Goal: Information Seeking & Learning: Find specific page/section

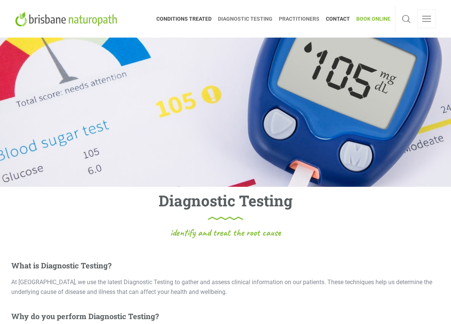
click at [303, 21] on span "PRACTITIONERS" at bounding box center [299, 19] width 47 height 12
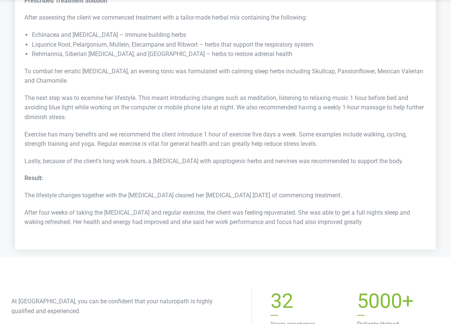
scroll to position [2923, 0]
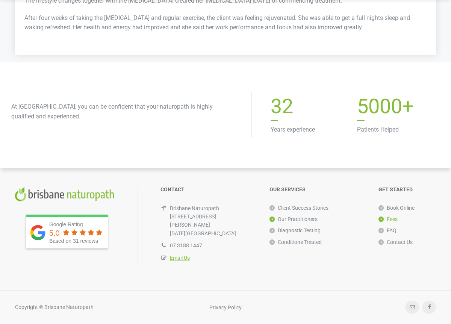
click at [392, 225] on link "Fees" at bounding box center [387, 218] width 19 height 11
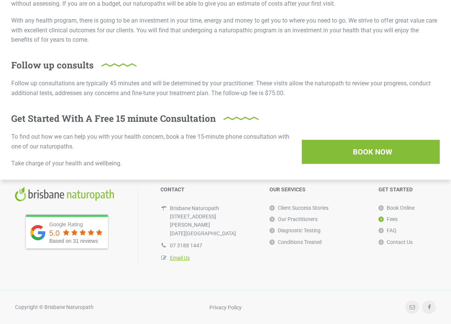
scroll to position [265, 0]
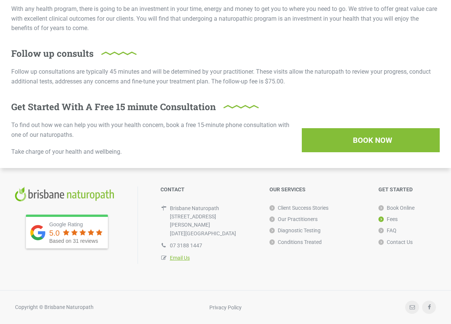
click at [273, 174] on div "Google Rating 5.0 Based on 31 reviews CONTACT Brisbane Naturopath 148 Arthur Tc…" at bounding box center [226, 225] width 436 height 130
